Goal: Task Accomplishment & Management: Complete application form

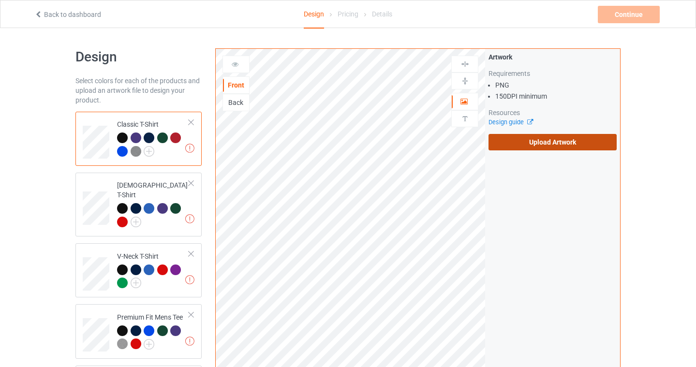
click at [534, 147] on label "Upload Artwork" at bounding box center [553, 142] width 128 height 16
click at [0, 0] on input "Upload Artwork" at bounding box center [0, 0] width 0 height 0
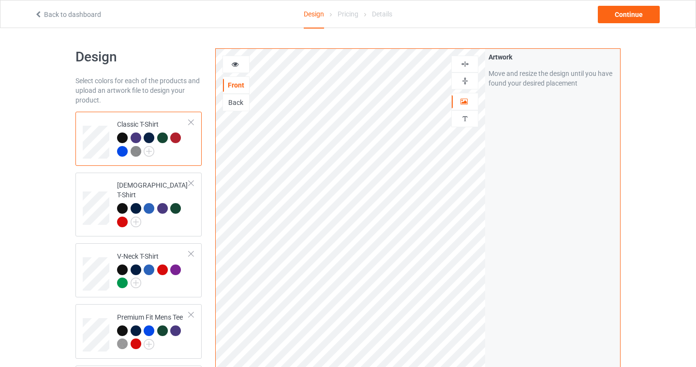
click at [468, 63] on img at bounding box center [465, 64] width 9 height 9
click at [634, 16] on div "Continue" at bounding box center [629, 14] width 62 height 17
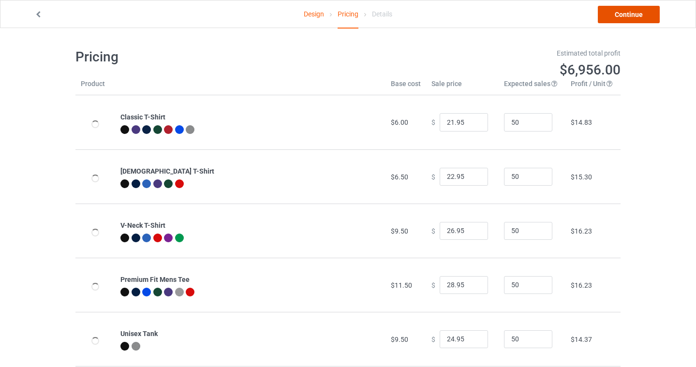
click at [615, 17] on link "Continue" at bounding box center [629, 14] width 62 height 17
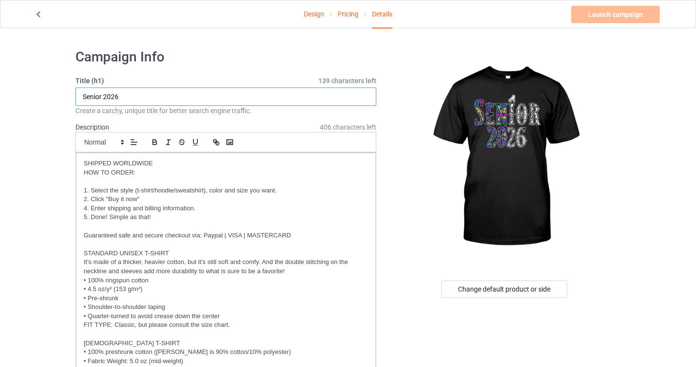
type input "Senior 2026"
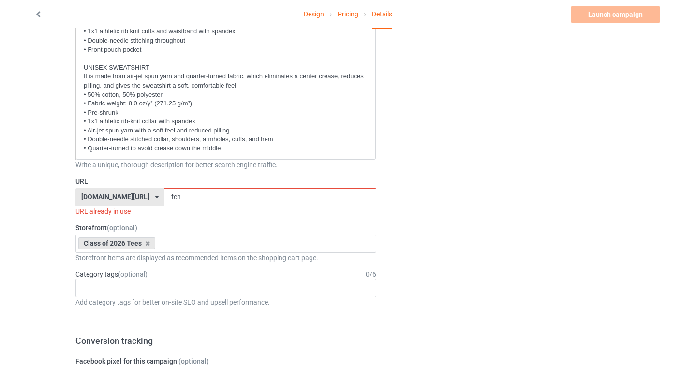
scroll to position [466, 0]
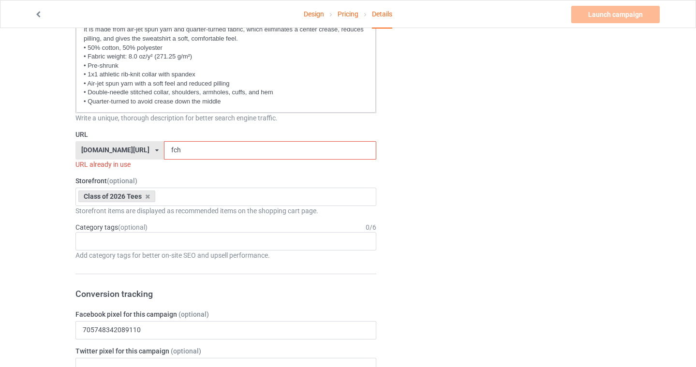
drag, startPoint x: 175, startPoint y: 152, endPoint x: 145, endPoint y: 152, distance: 30.5
click at [164, 152] on input "fch" at bounding box center [270, 150] width 212 height 18
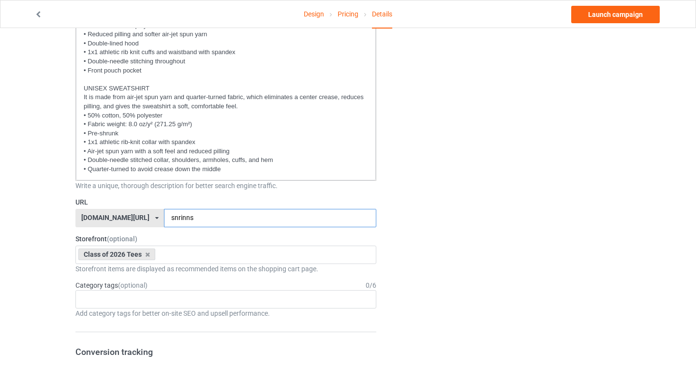
scroll to position [135, 0]
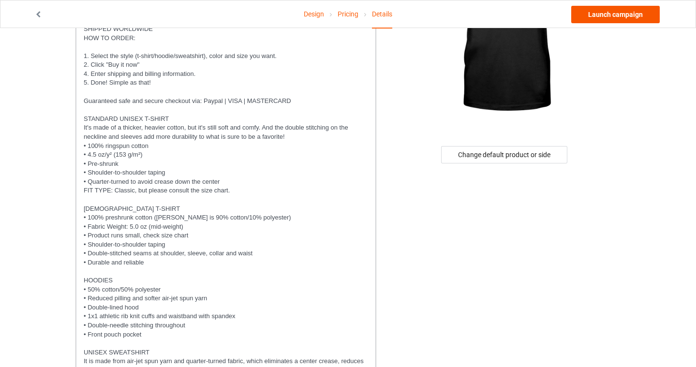
type input "snrinns"
click at [624, 15] on link "Launch campaign" at bounding box center [615, 14] width 89 height 17
